Goal: Information Seeking & Learning: Compare options

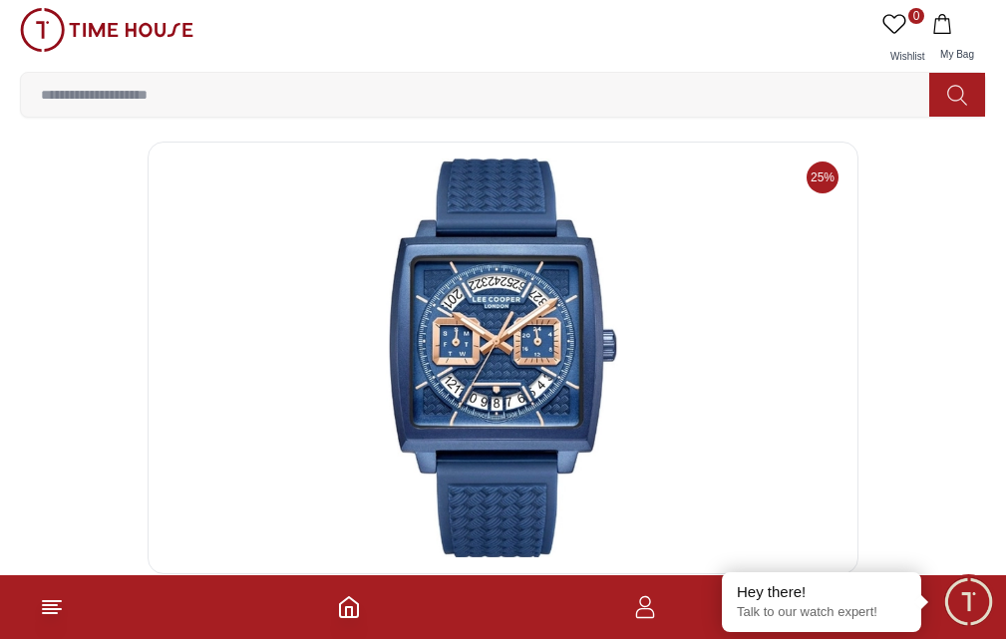
scroll to position [67, 0]
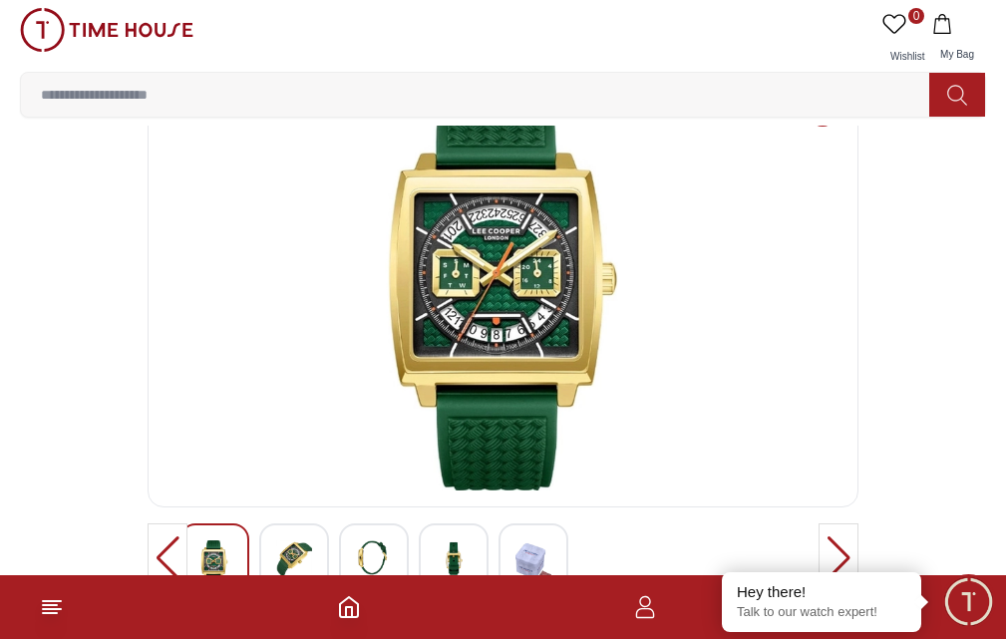
scroll to position [133, 0]
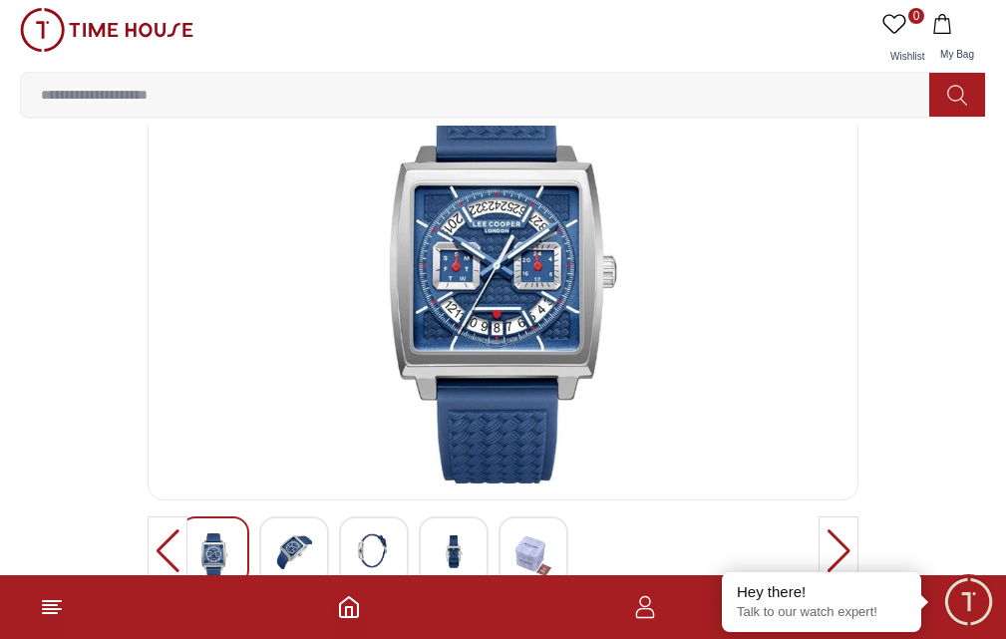
scroll to position [67, 0]
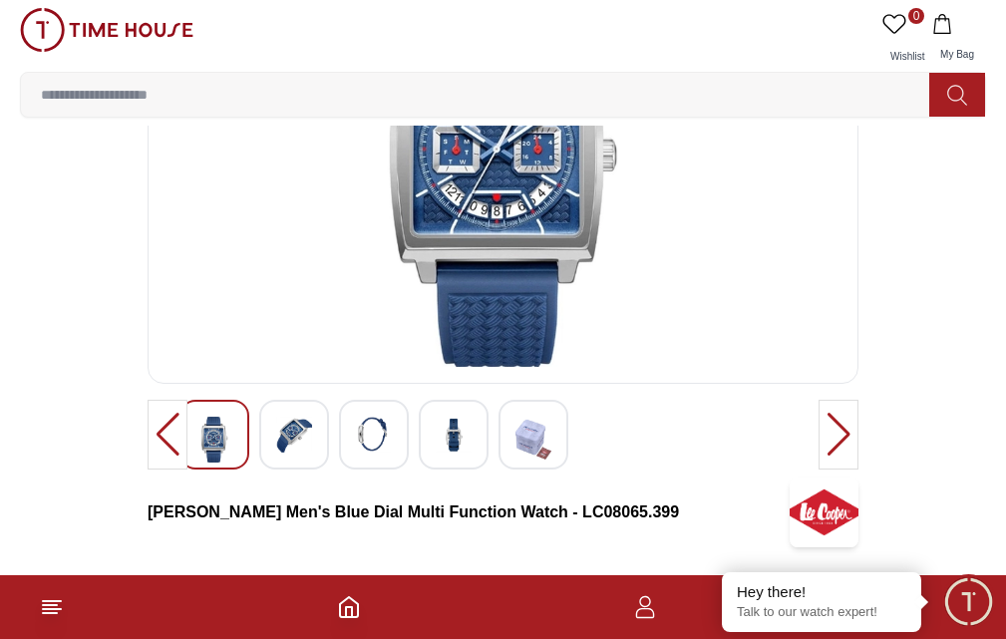
scroll to position [199, 0]
